Goal: Use online tool/utility: Utilize a website feature to perform a specific function

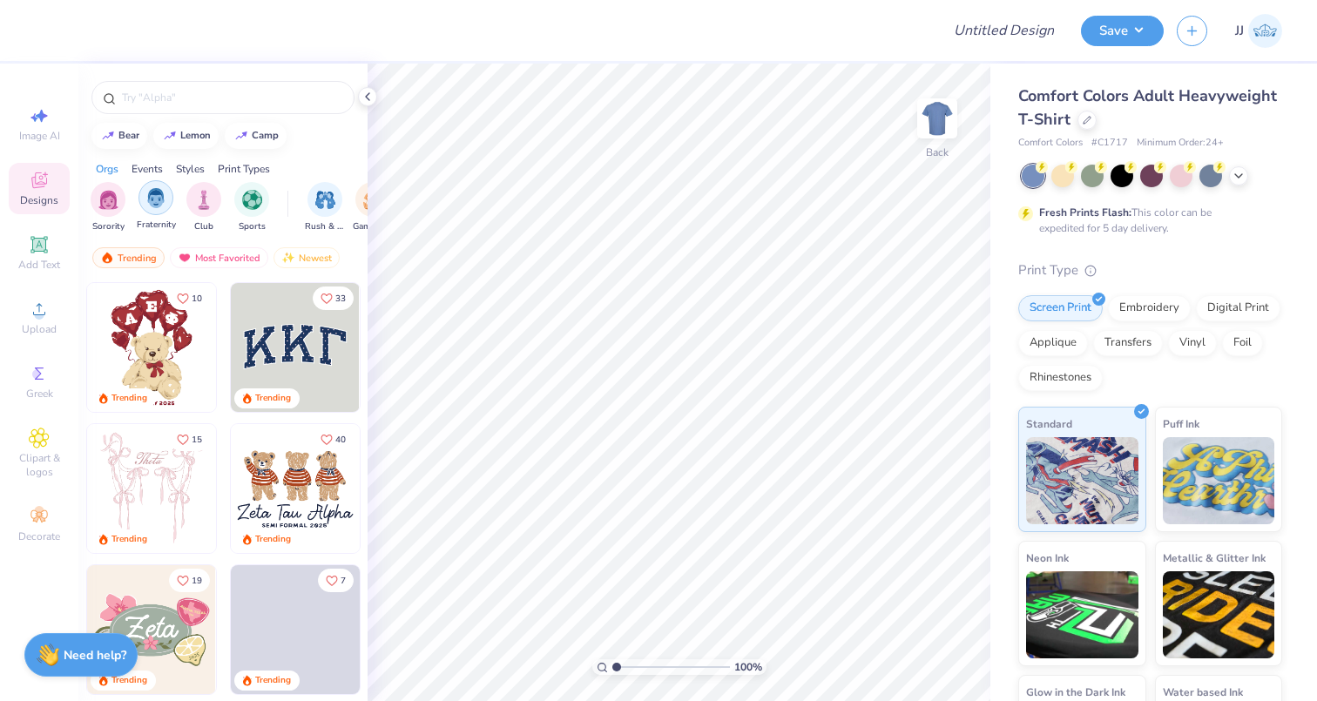
click at [154, 201] on img "filter for Fraternity" at bounding box center [155, 198] width 19 height 20
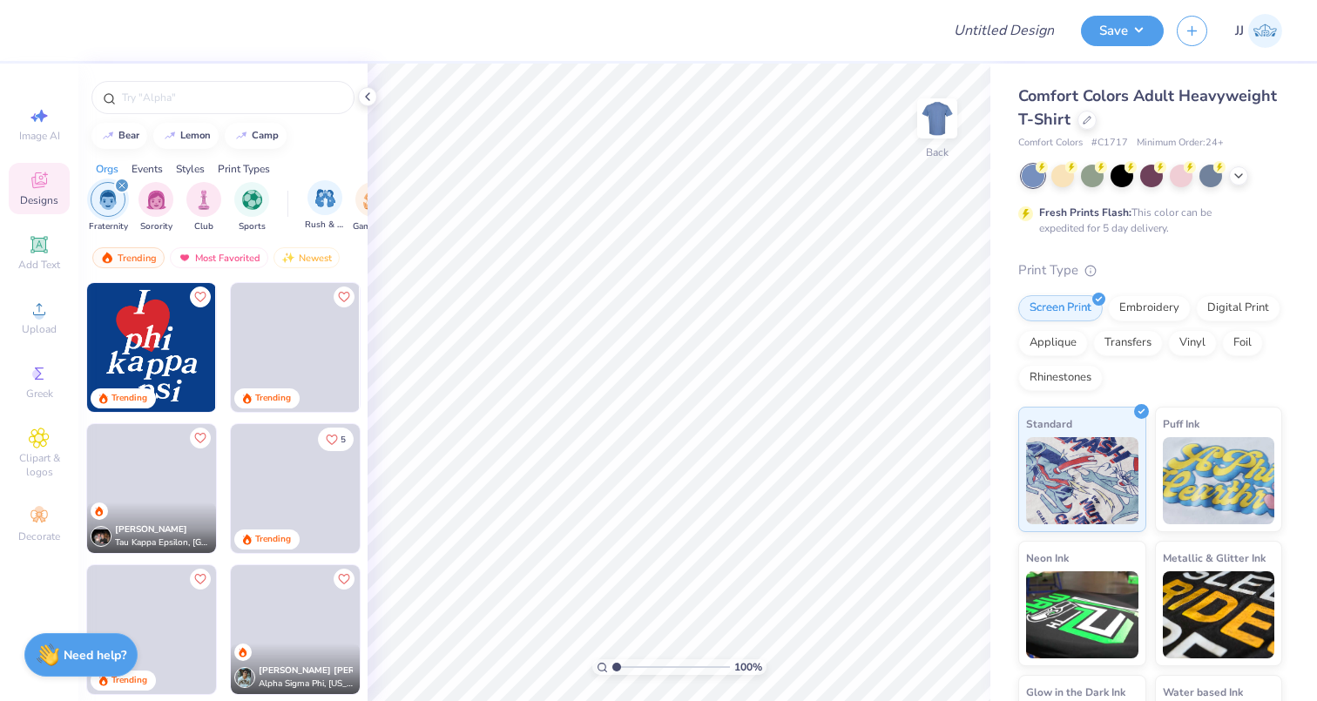
scroll to position [0, 104]
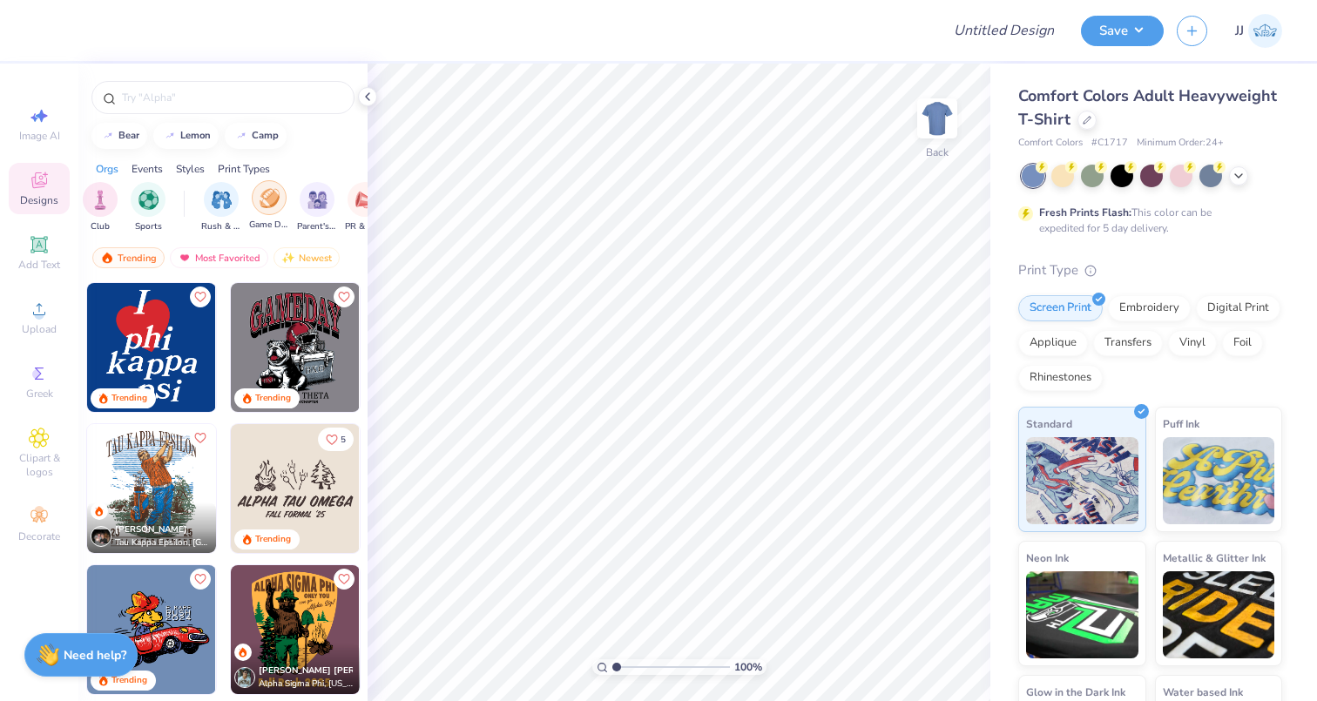
click at [262, 207] on div "filter for Game Day" at bounding box center [269, 197] width 35 height 35
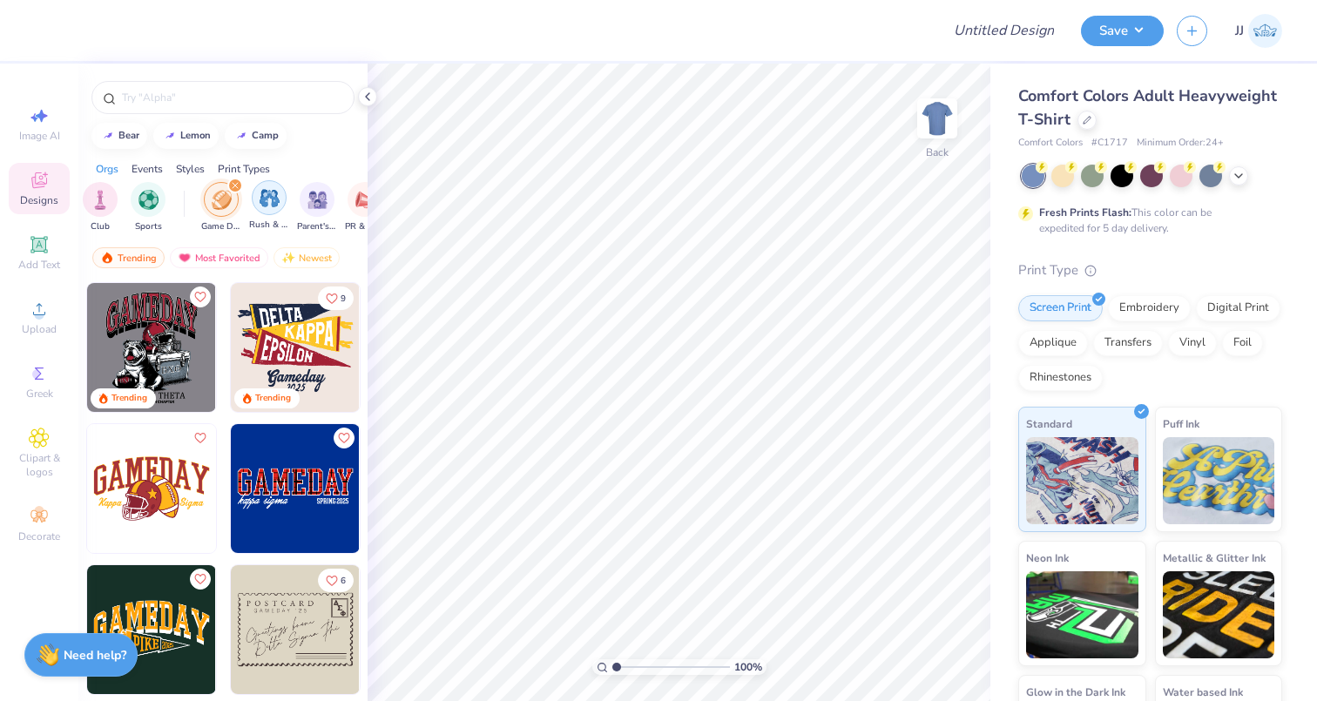
click at [268, 201] on img "filter for Rush & Bid" at bounding box center [269, 198] width 20 height 20
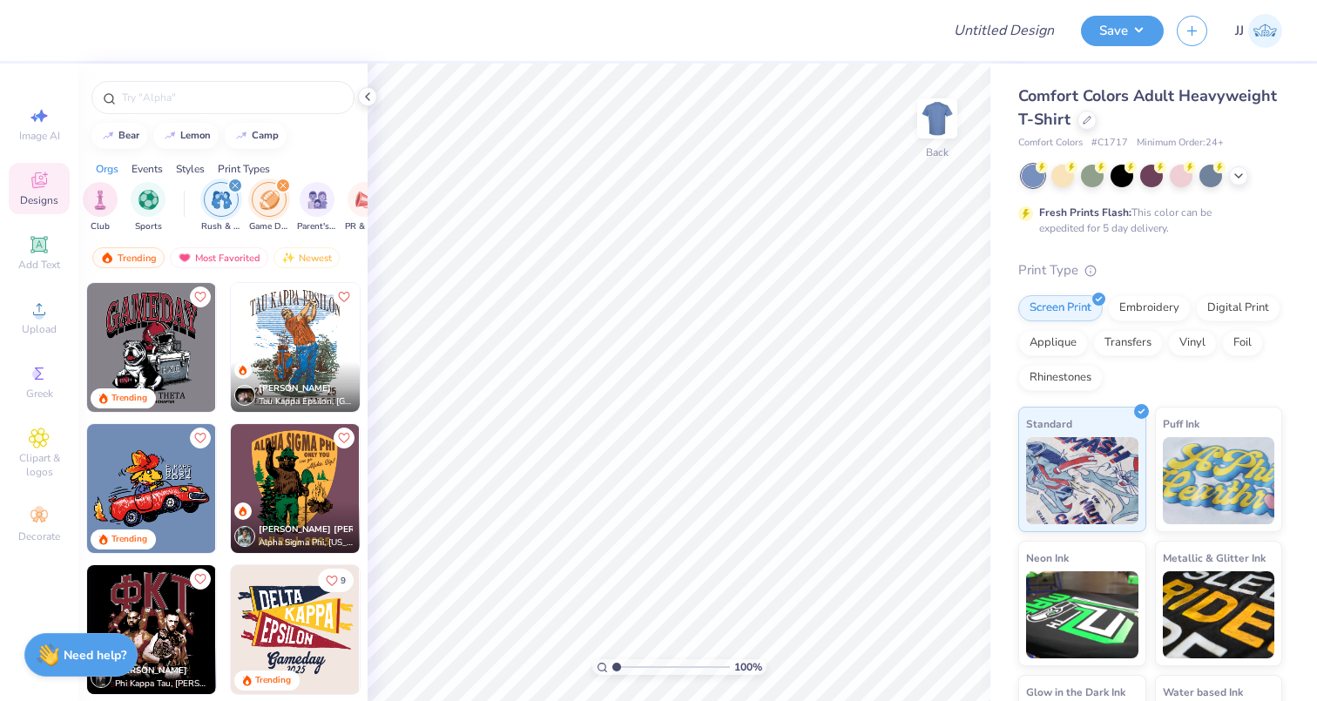
click at [285, 185] on icon "filter for Game Day" at bounding box center [283, 185] width 7 height 7
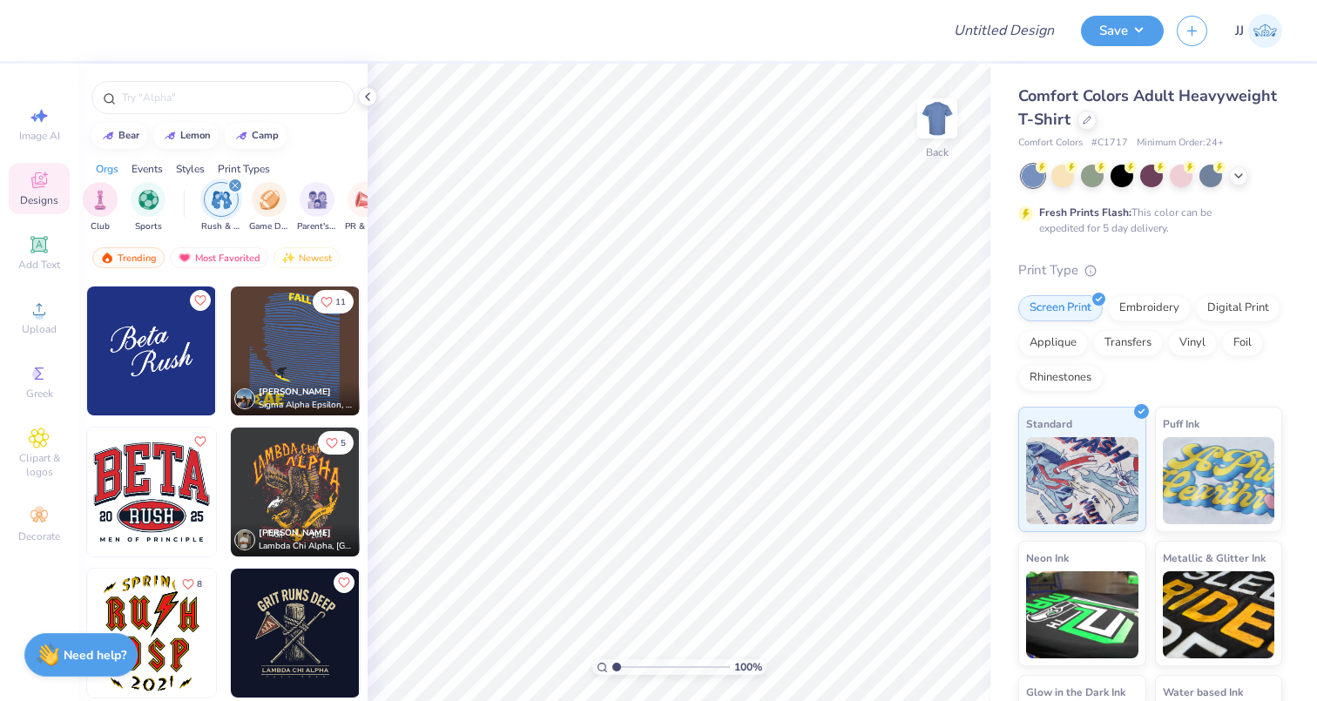
scroll to position [0, 0]
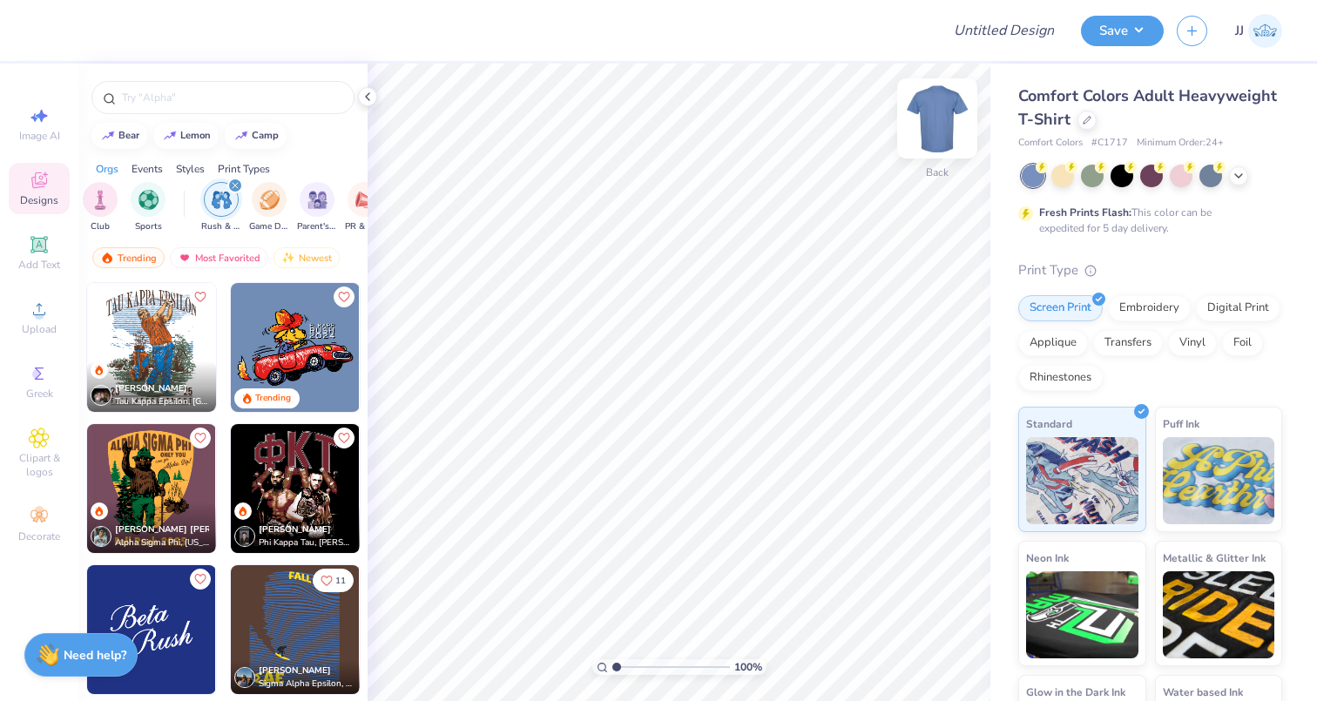
click at [939, 110] on img at bounding box center [937, 119] width 70 height 70
click at [310, 343] on img at bounding box center [295, 347] width 129 height 129
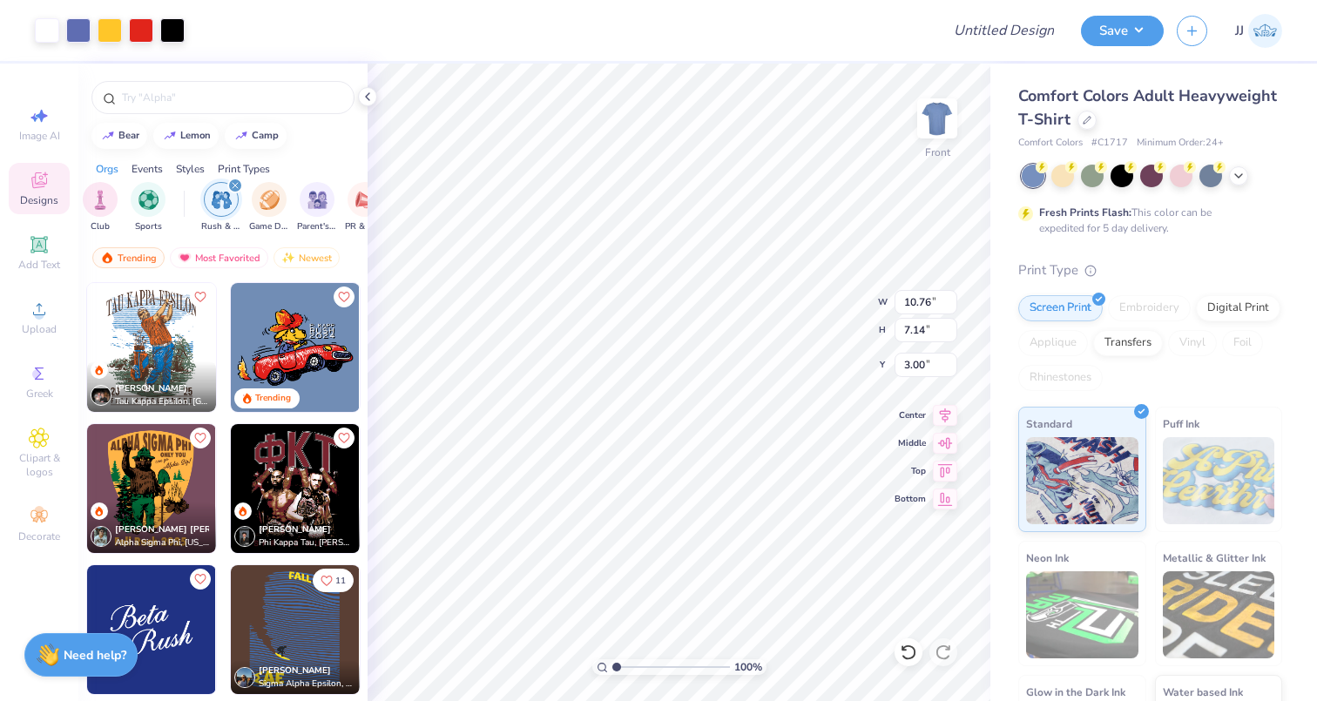
type input "12.11"
type input "8.04"
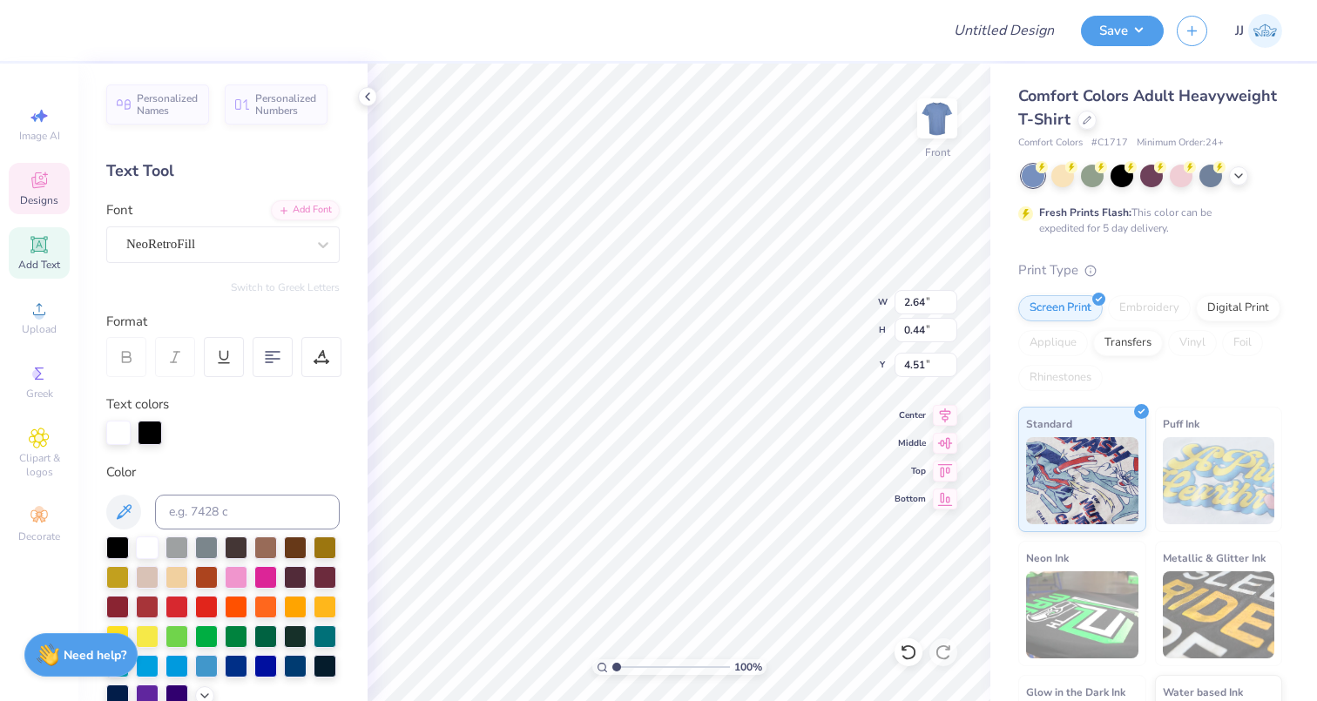
type textarea "P"
click at [941, 103] on img at bounding box center [937, 119] width 70 height 70
